Goal: Task Accomplishment & Management: Manage account settings

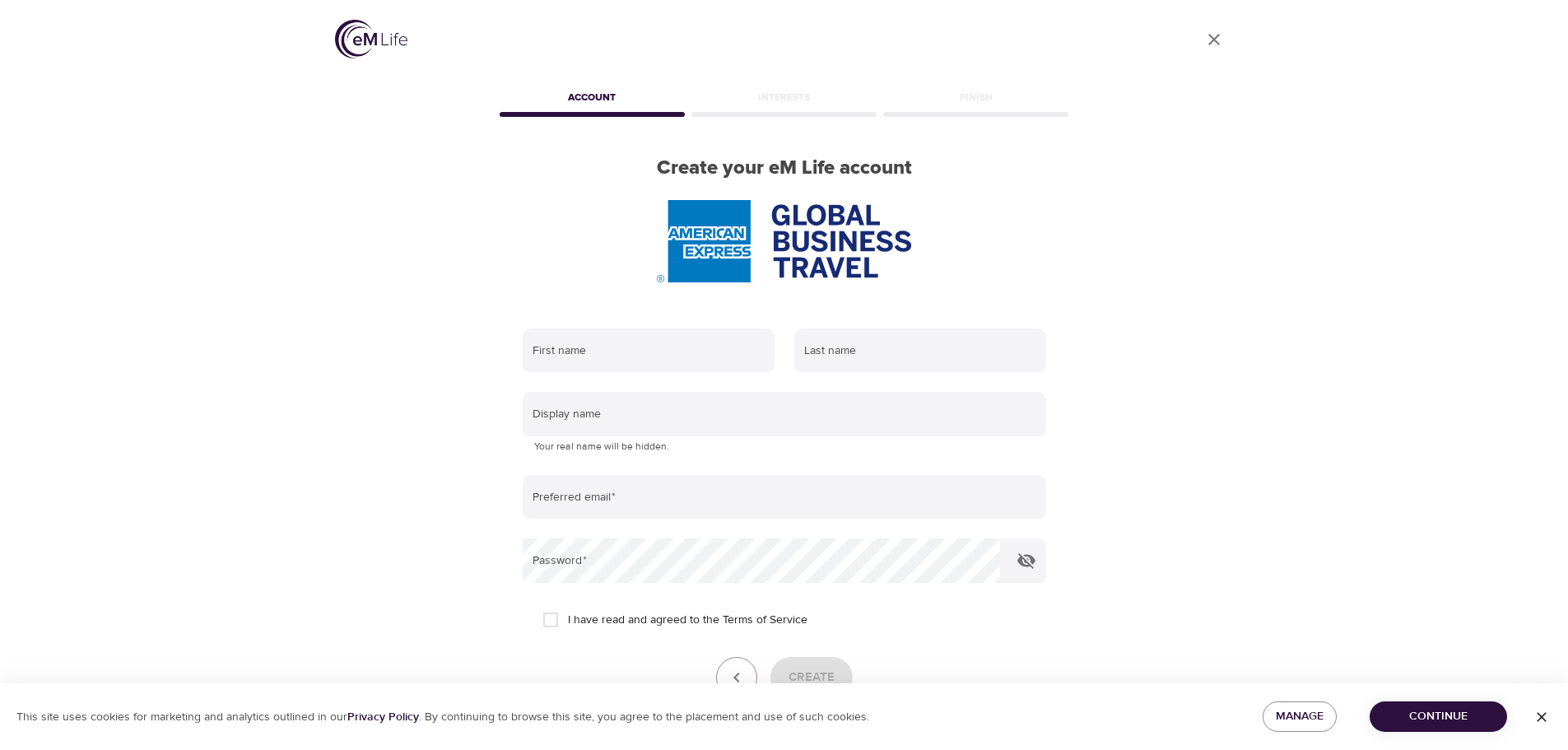
click at [351, 45] on img at bounding box center [371, 39] width 72 height 39
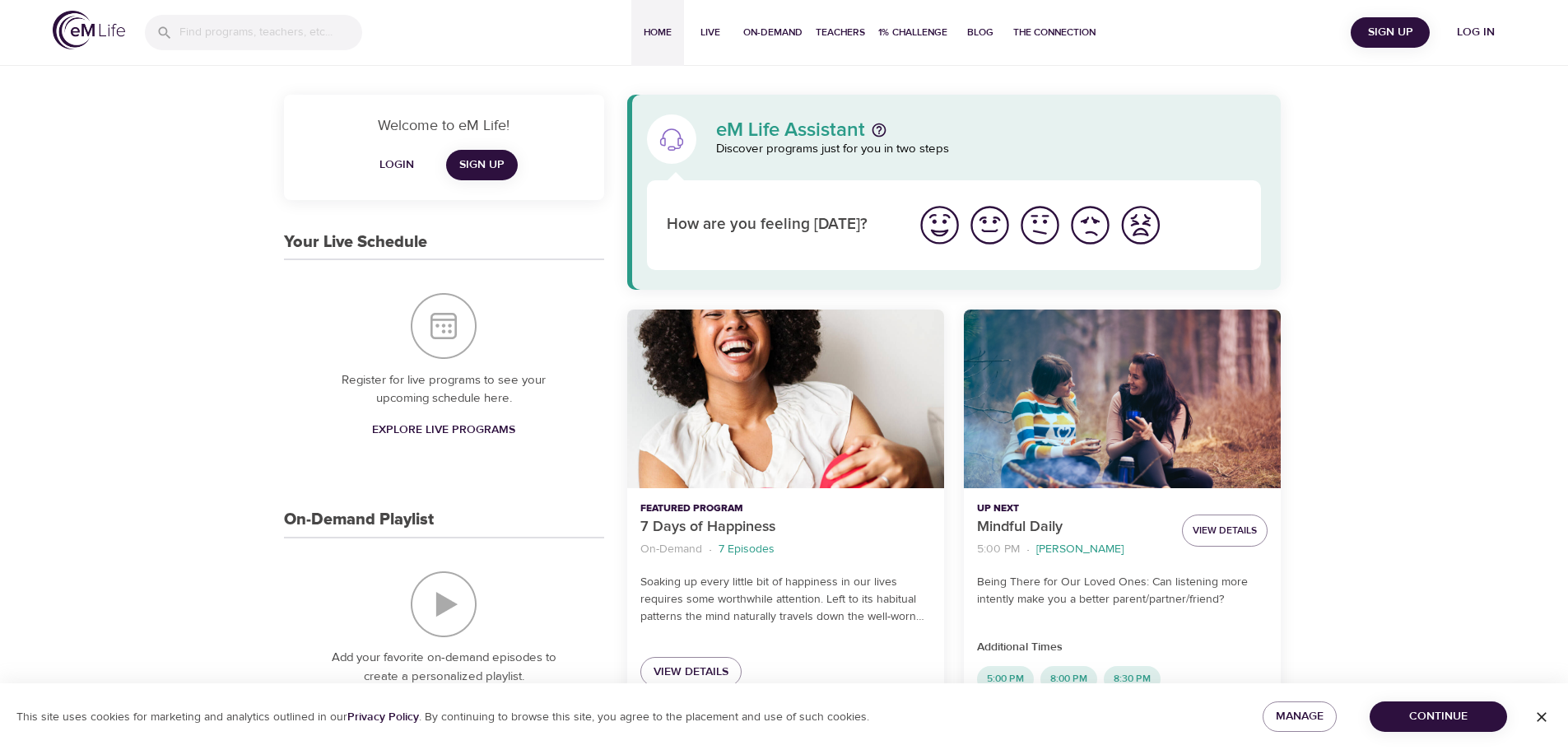
click at [385, 161] on span "Login" at bounding box center [397, 165] width 40 height 21
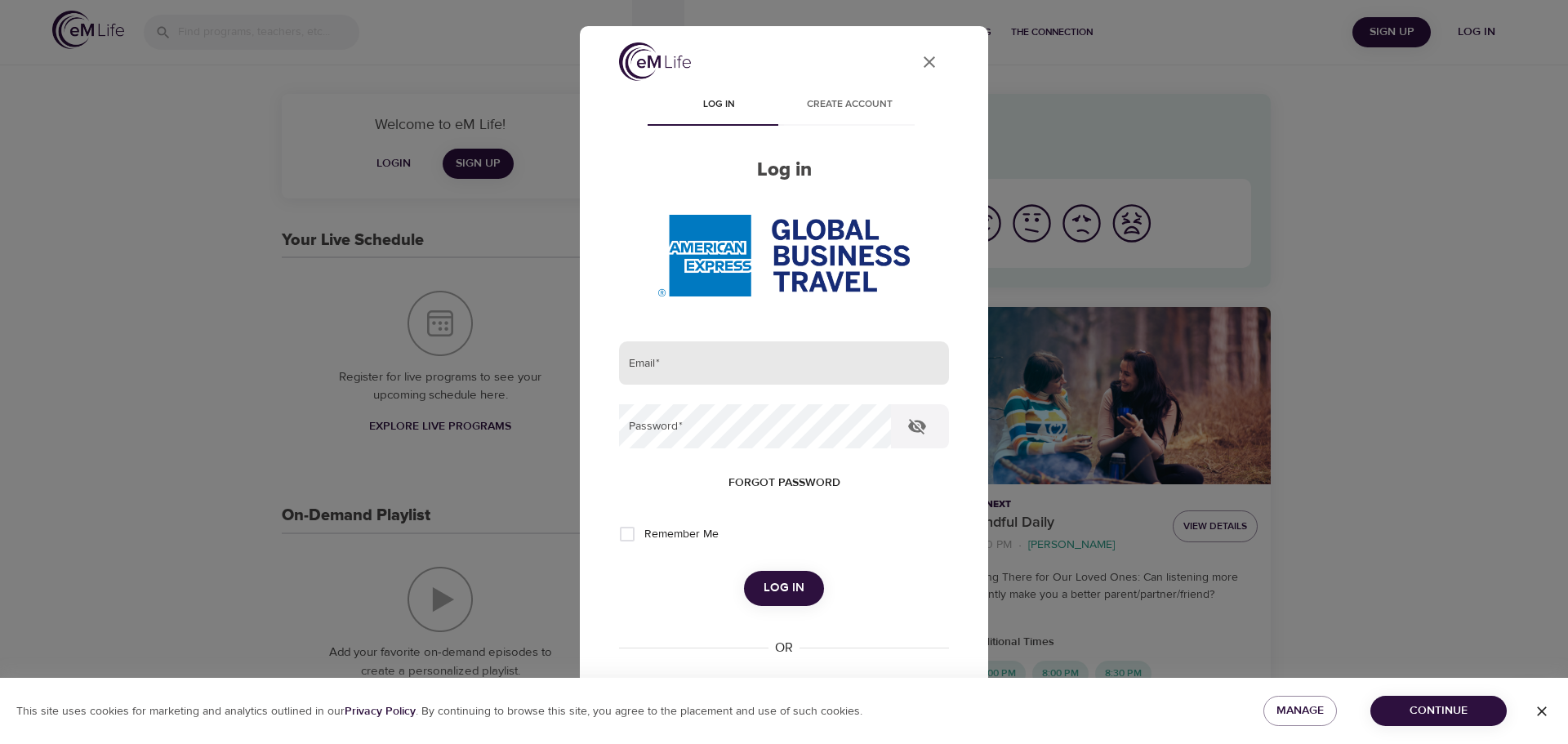
type input "[PERSON_NAME][EMAIL_ADDRESS][PERSON_NAME][DOMAIN_NAME]"
click at [777, 342] on input "[PERSON_NAME][EMAIL_ADDRESS][PERSON_NAME][DOMAIN_NAME]" at bounding box center [783, 363] width 329 height 44
click at [791, 604] on button "Log in" at bounding box center [784, 588] width 80 height 35
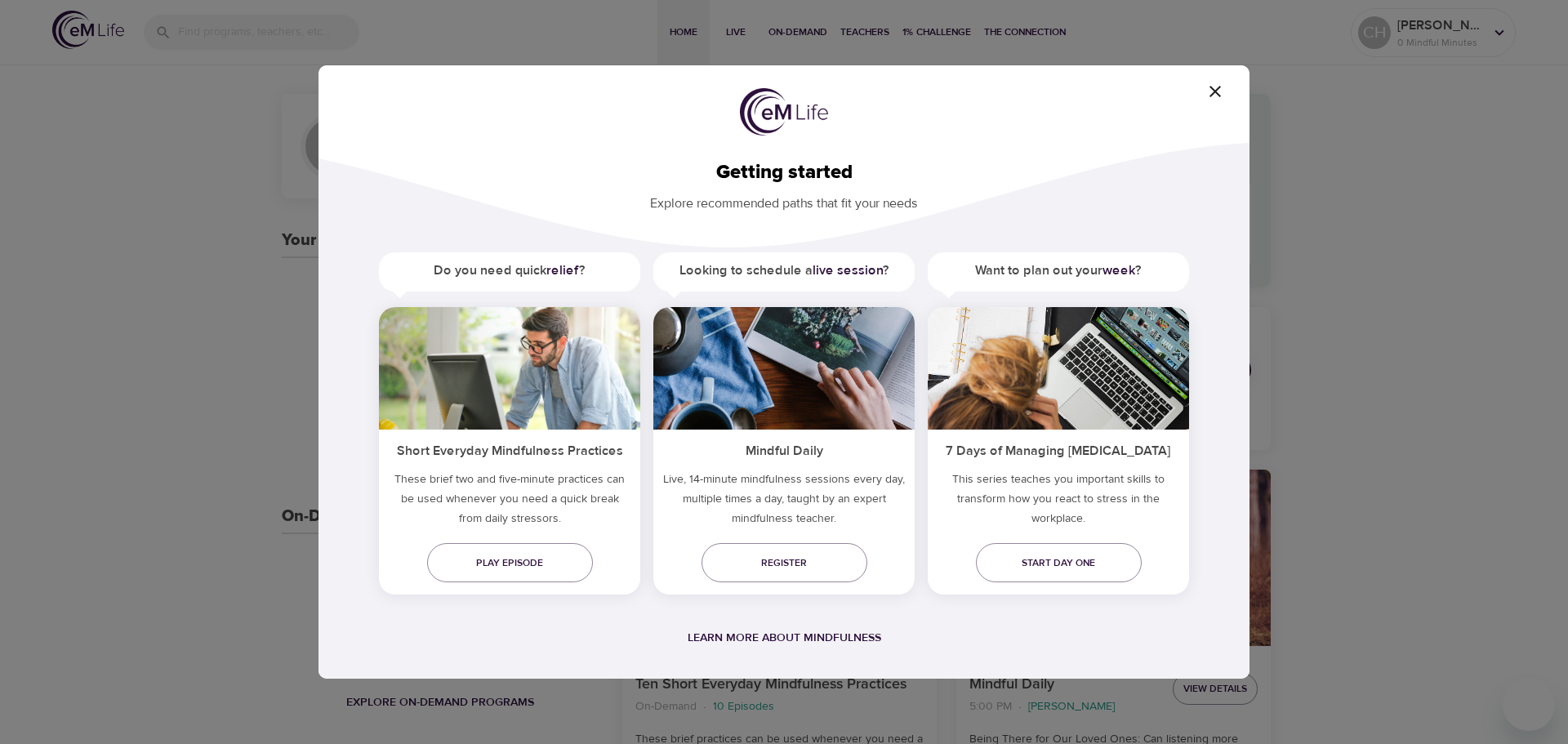
click at [1223, 98] on icon "button" at bounding box center [1214, 91] width 20 height 20
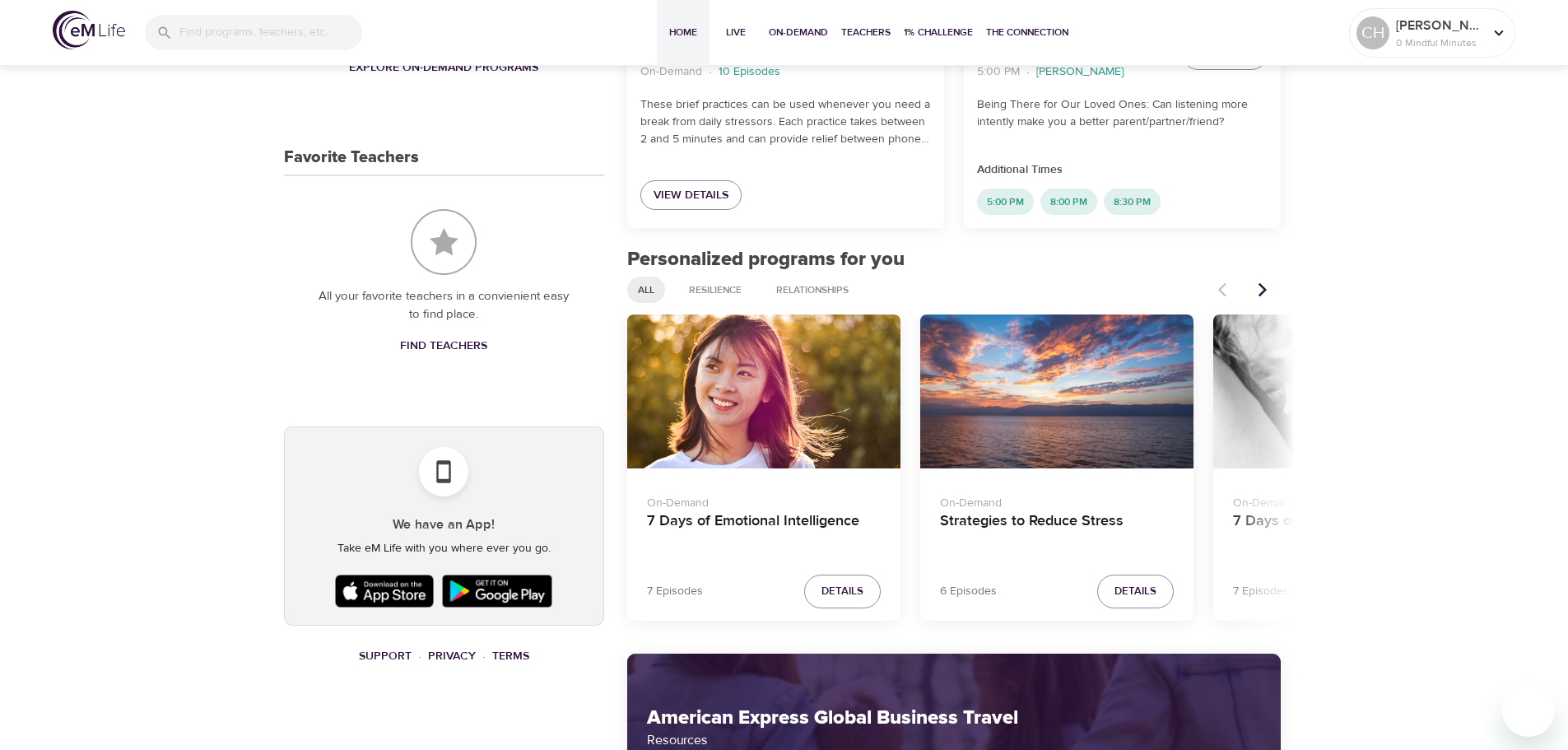
scroll to position [741, 0]
